Goal: Task Accomplishment & Management: Manage account settings

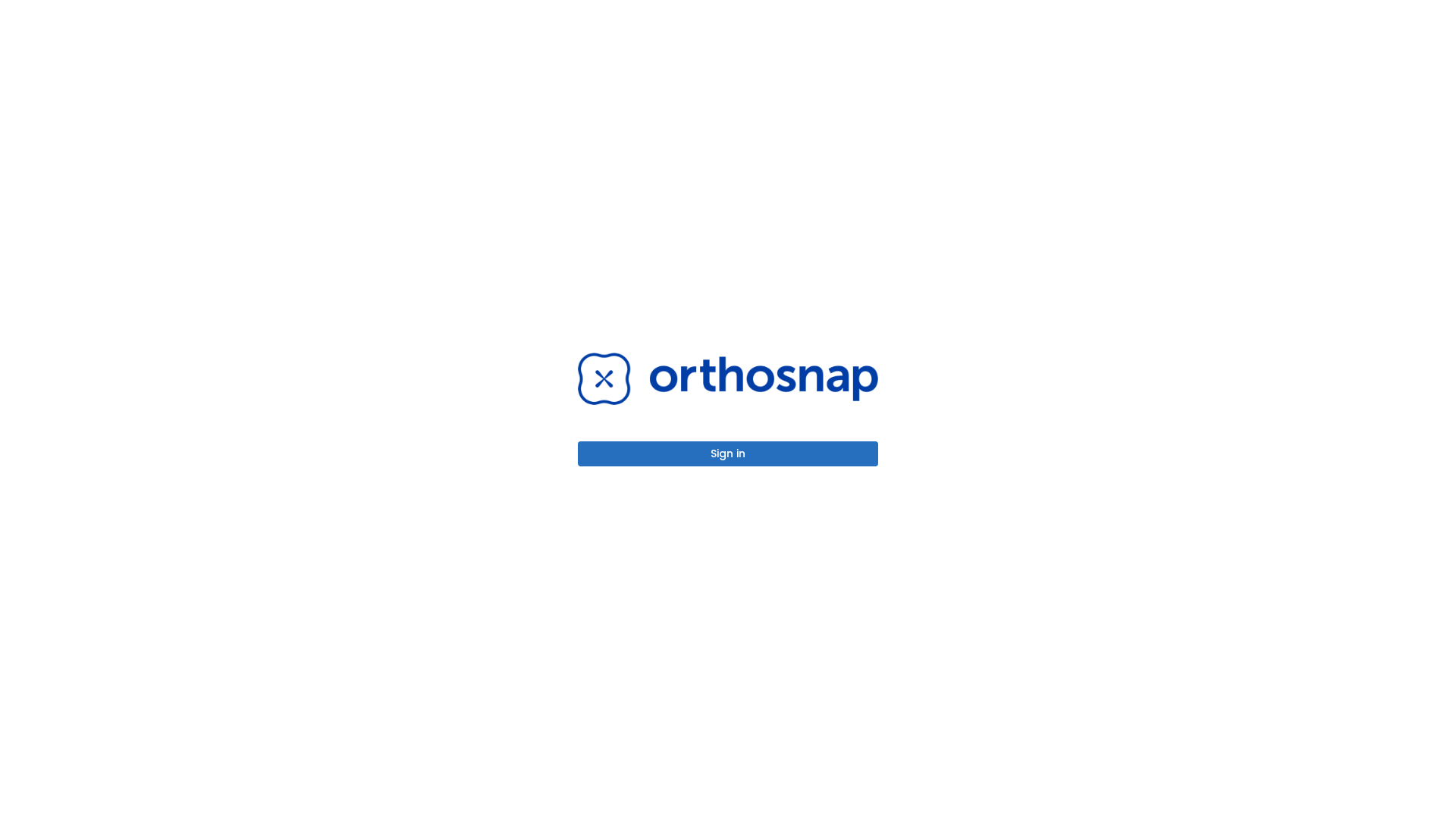
click at [728, 454] on button "Sign in" at bounding box center [727, 454] width 301 height 25
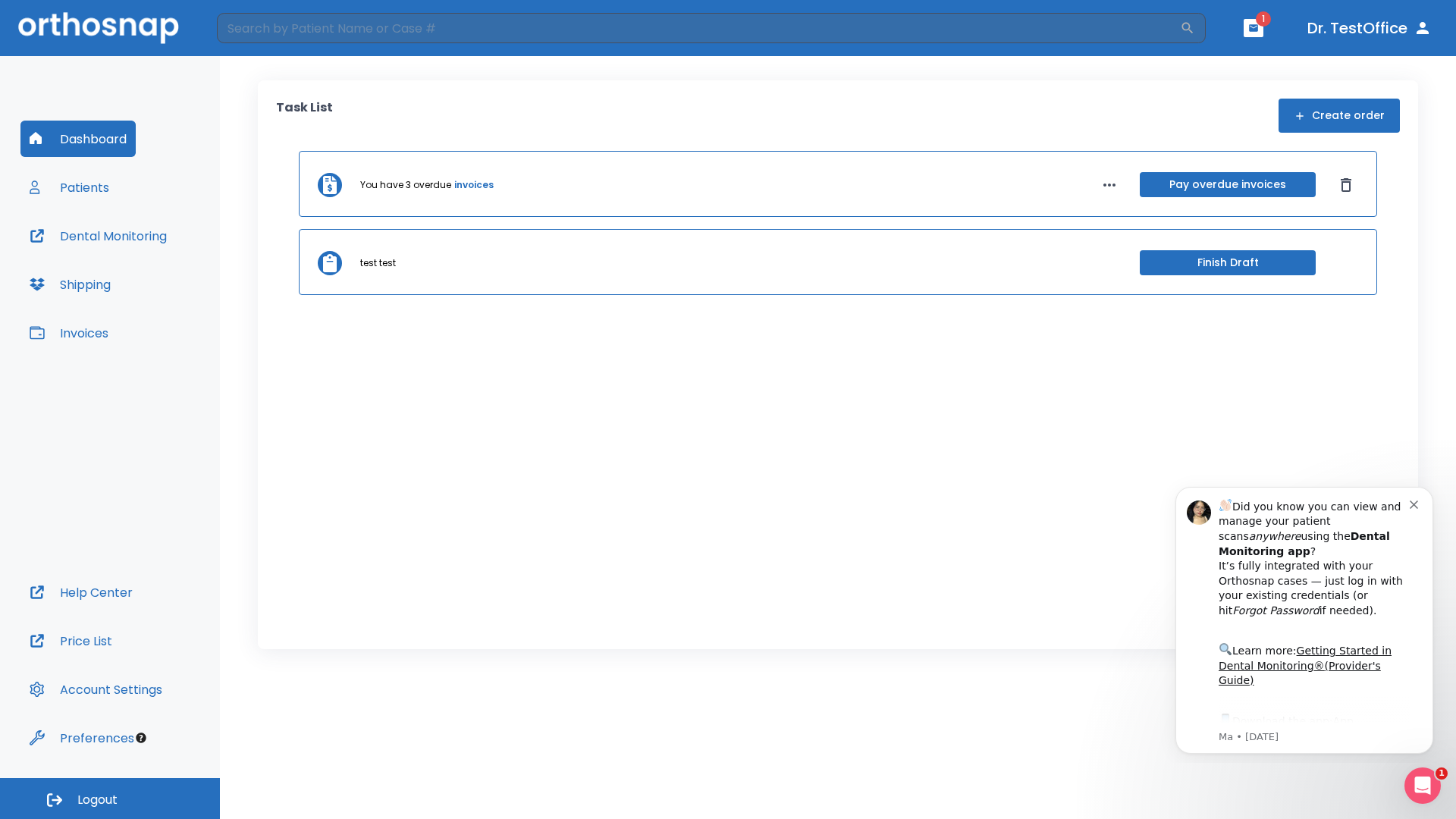
click at [110, 799] on span "Logout" at bounding box center [97, 800] width 40 height 17
